Goal: Check status: Check status

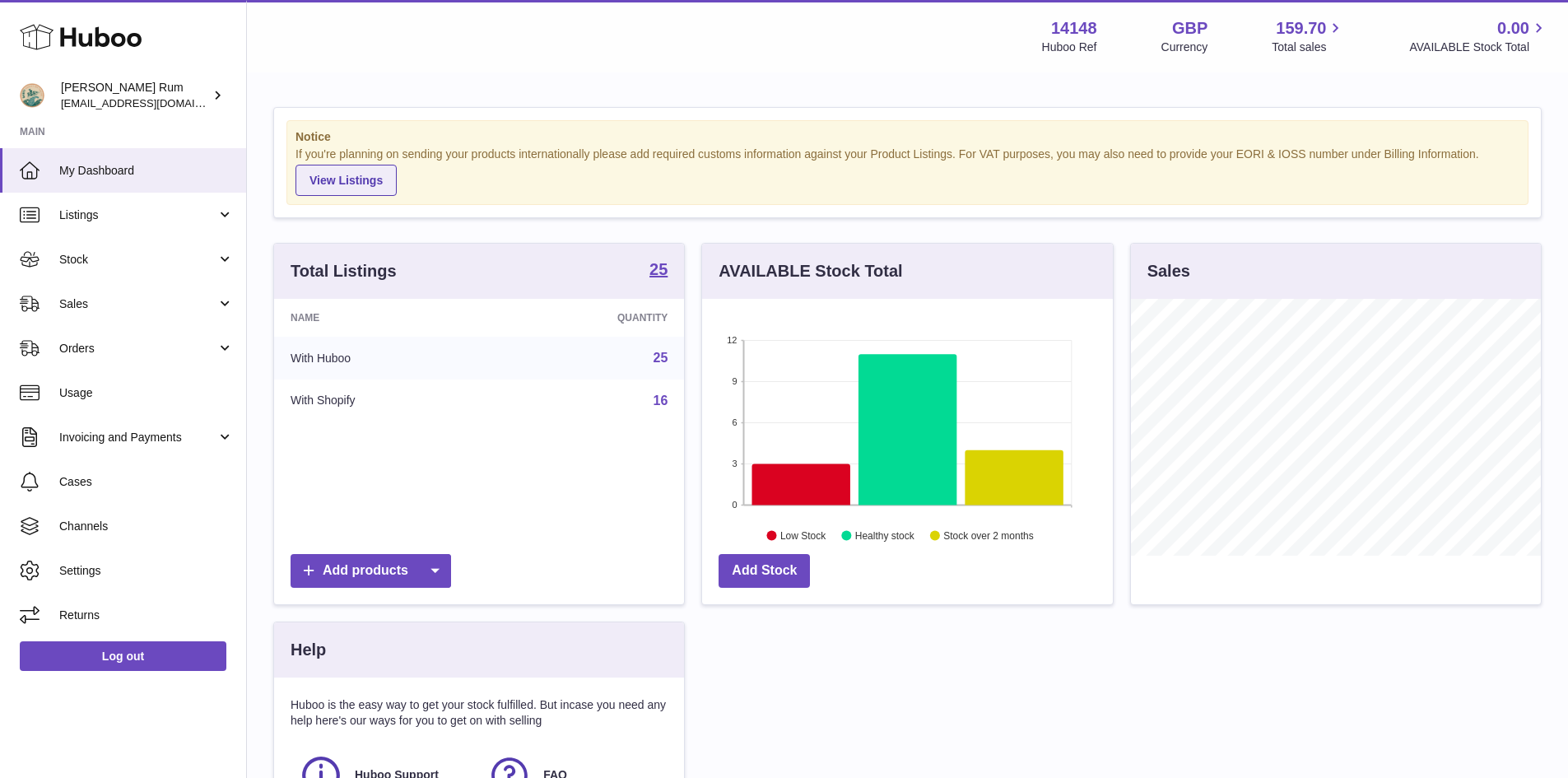
scroll to position [257, 411]
click at [77, 261] on span "Stock" at bounding box center [137, 259] width 157 height 16
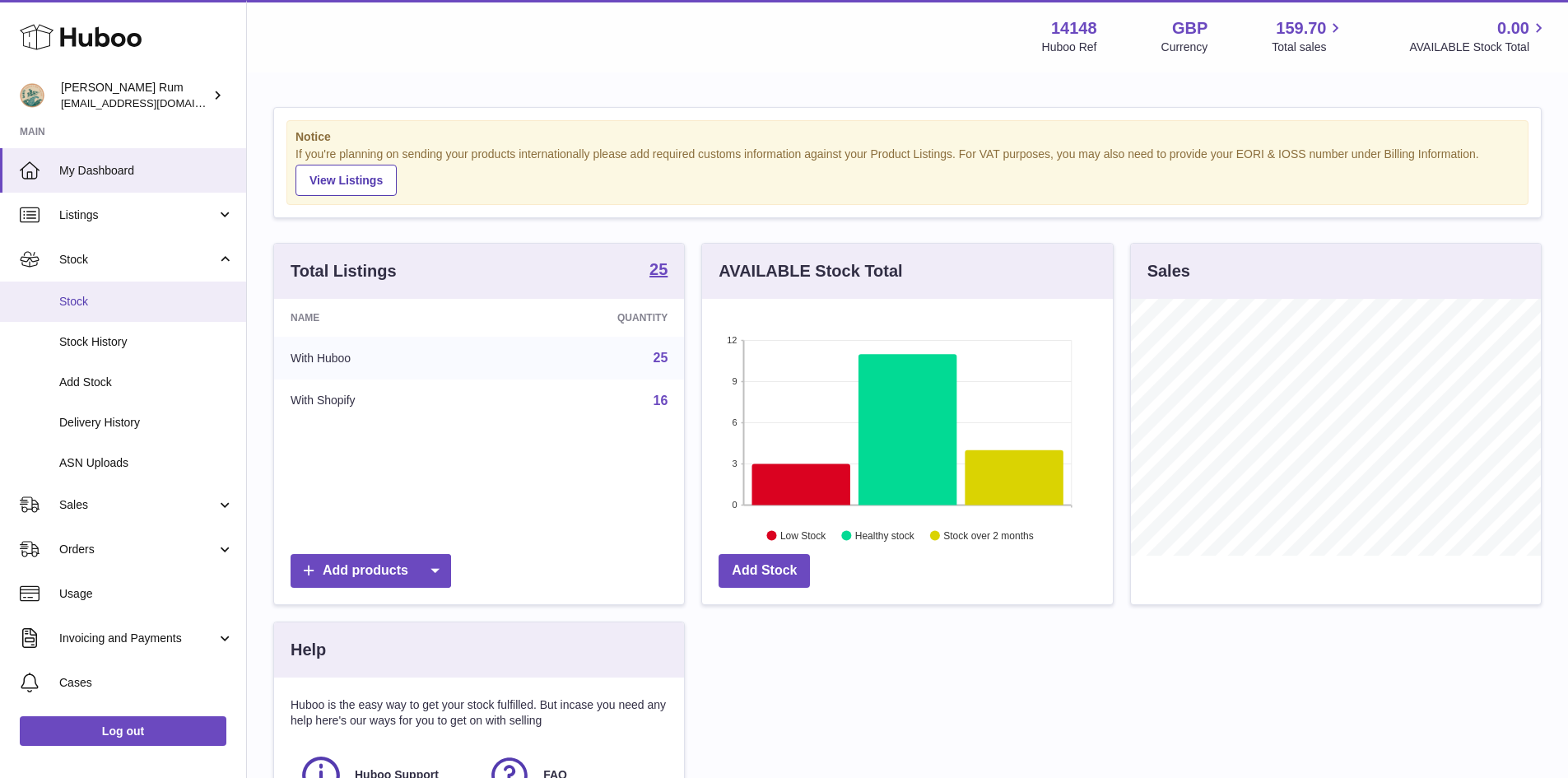
click at [89, 299] on span "Stock" at bounding box center [146, 302] width 174 height 16
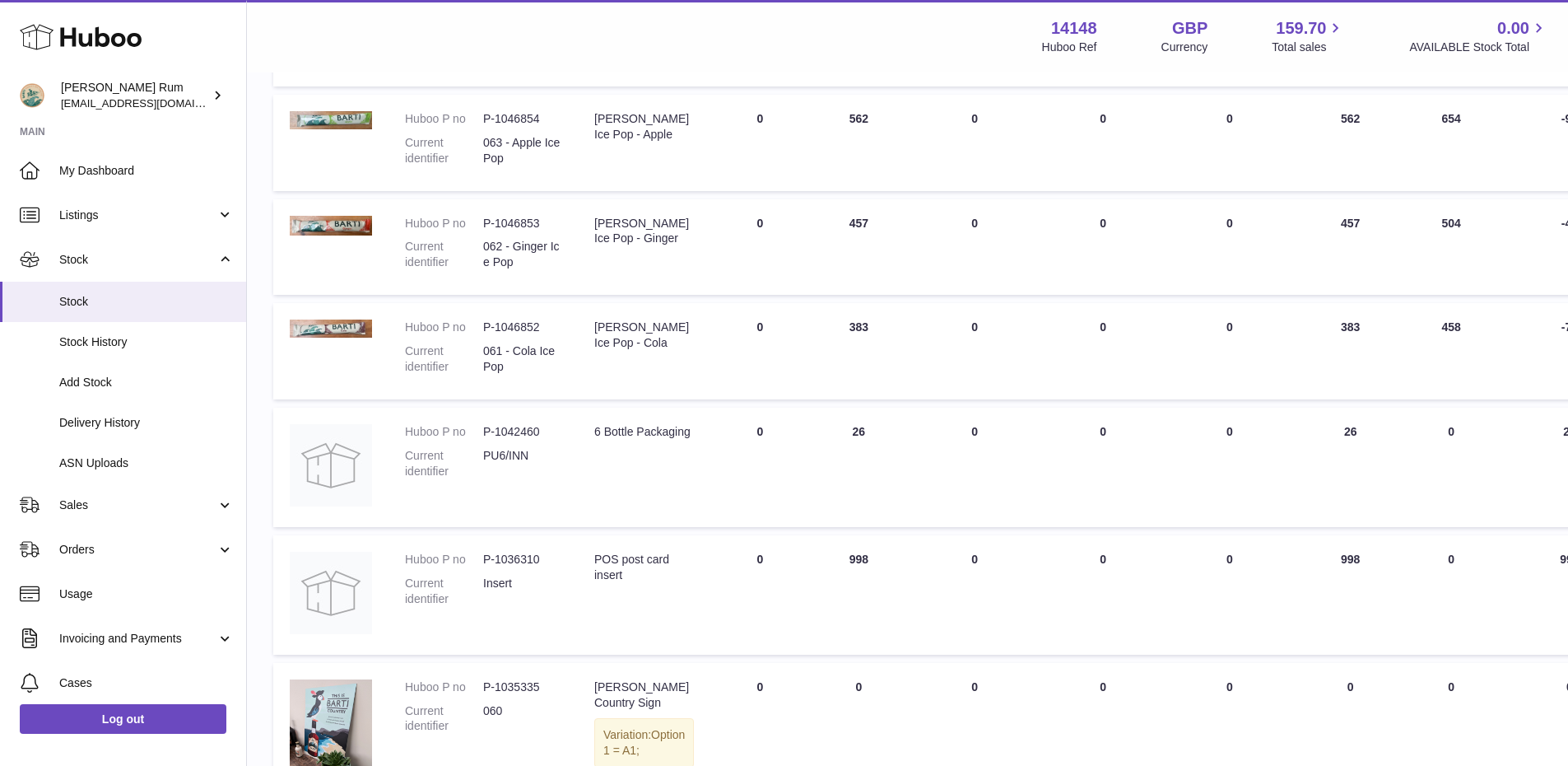
scroll to position [988, 0]
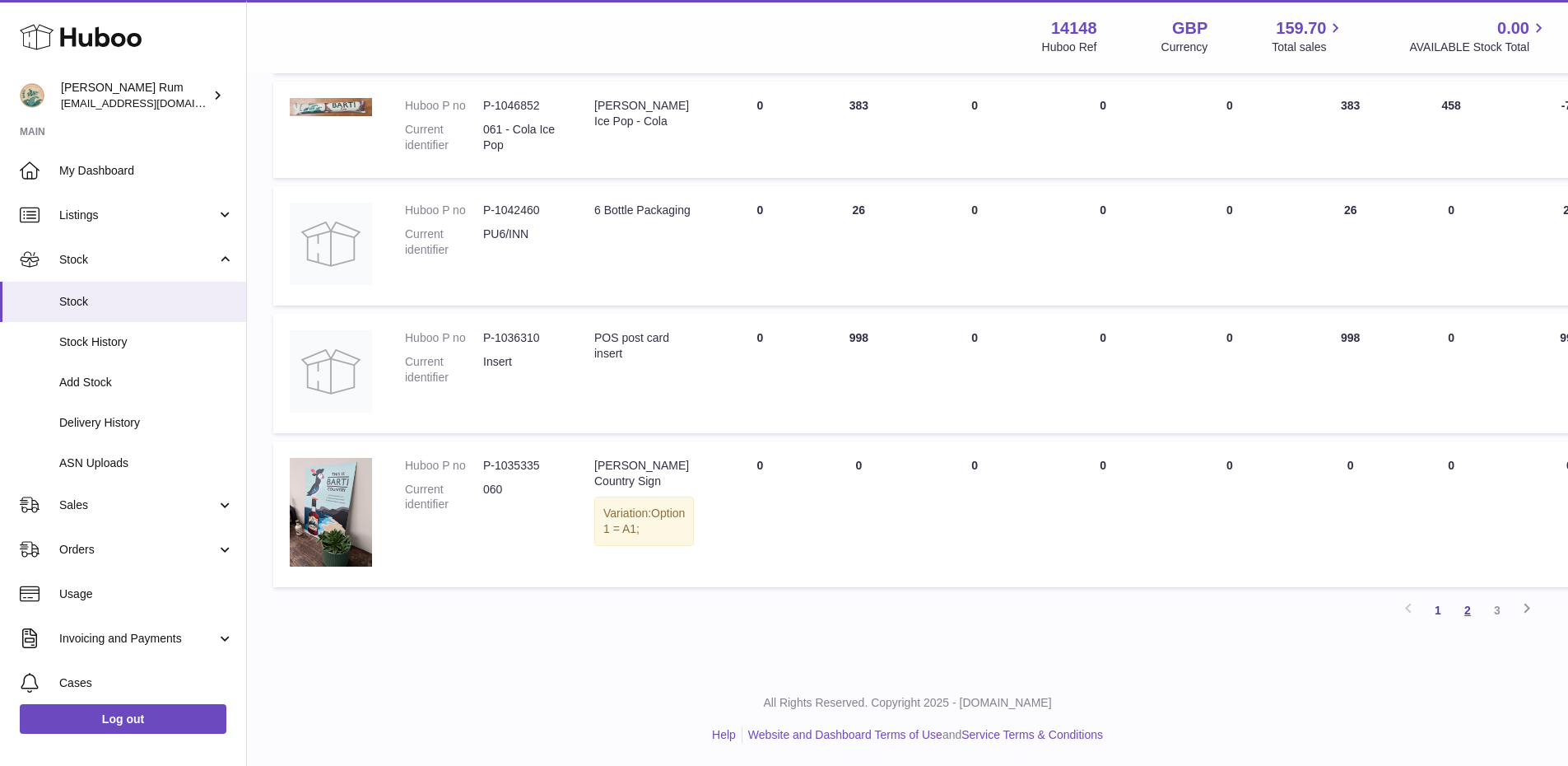
click at [1468, 609] on link "2" at bounding box center [1467, 610] width 29 height 29
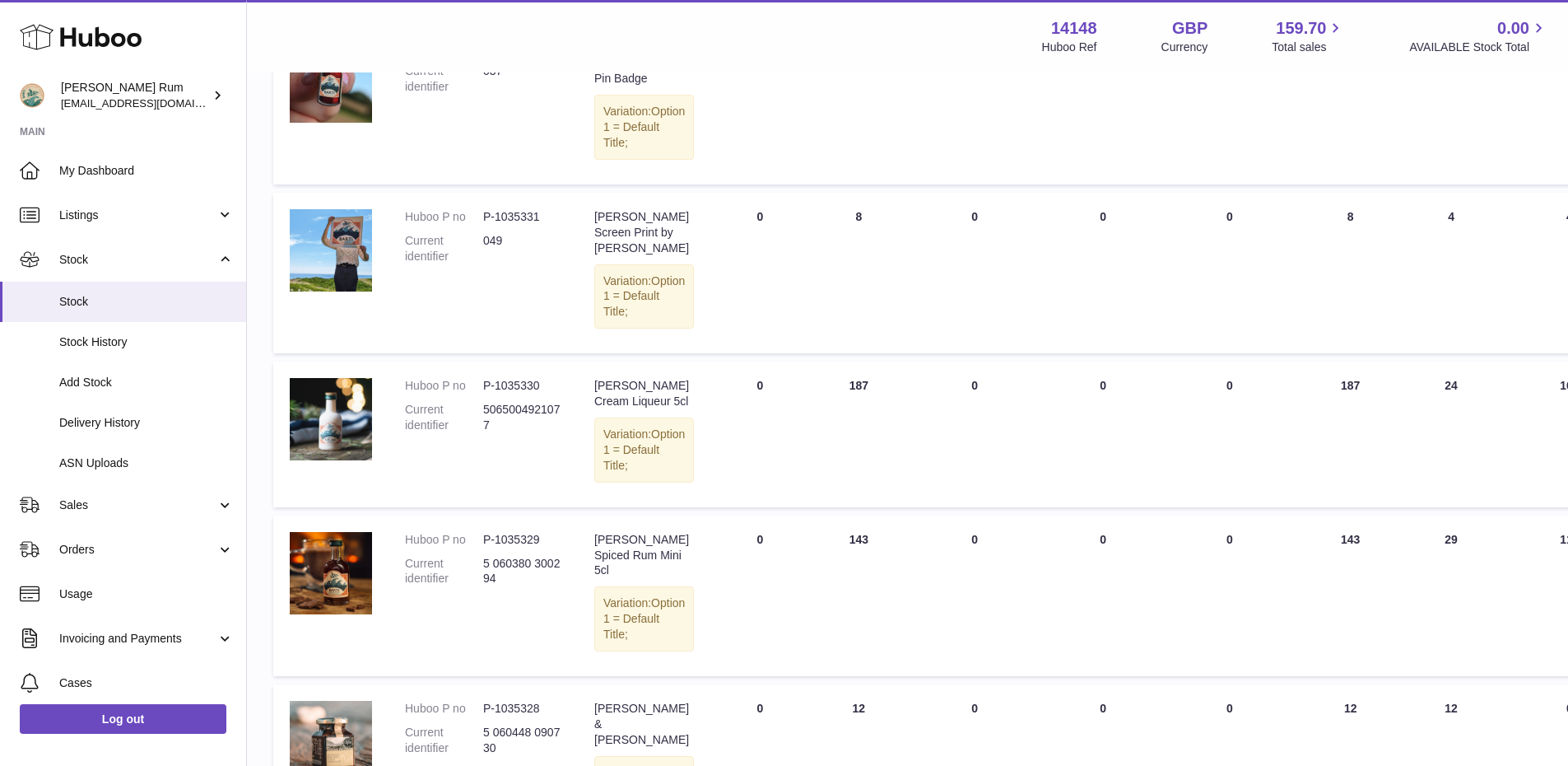
scroll to position [815, 0]
